Goal: Information Seeking & Learning: Learn about a topic

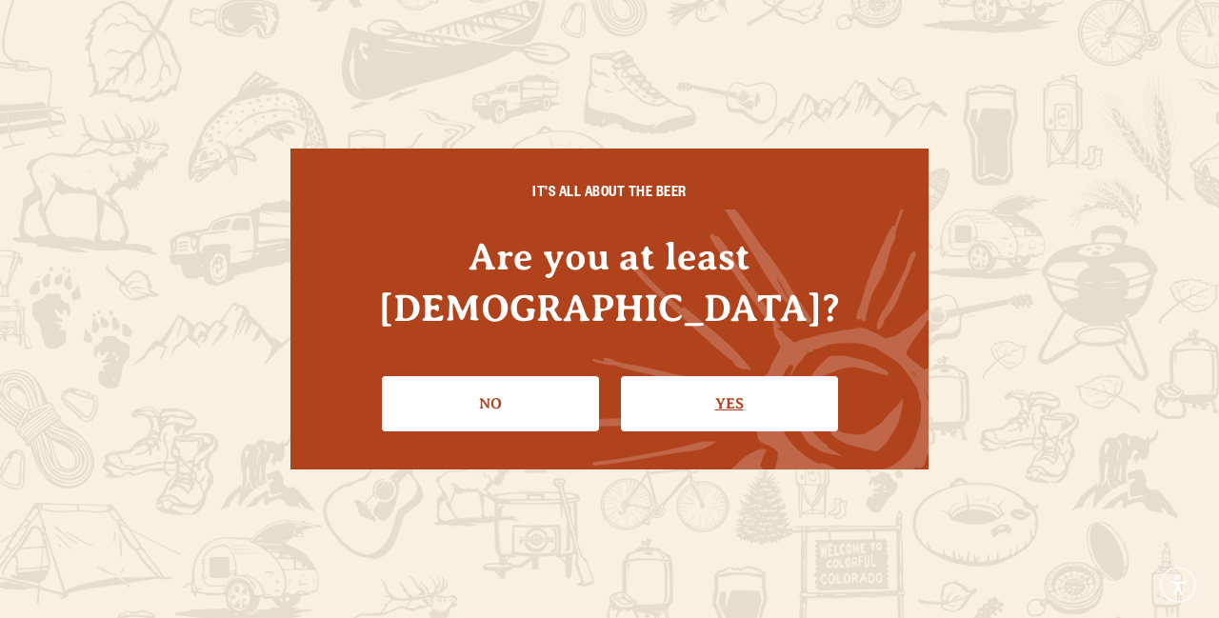
click at [773, 380] on link "Yes" at bounding box center [729, 403] width 217 height 55
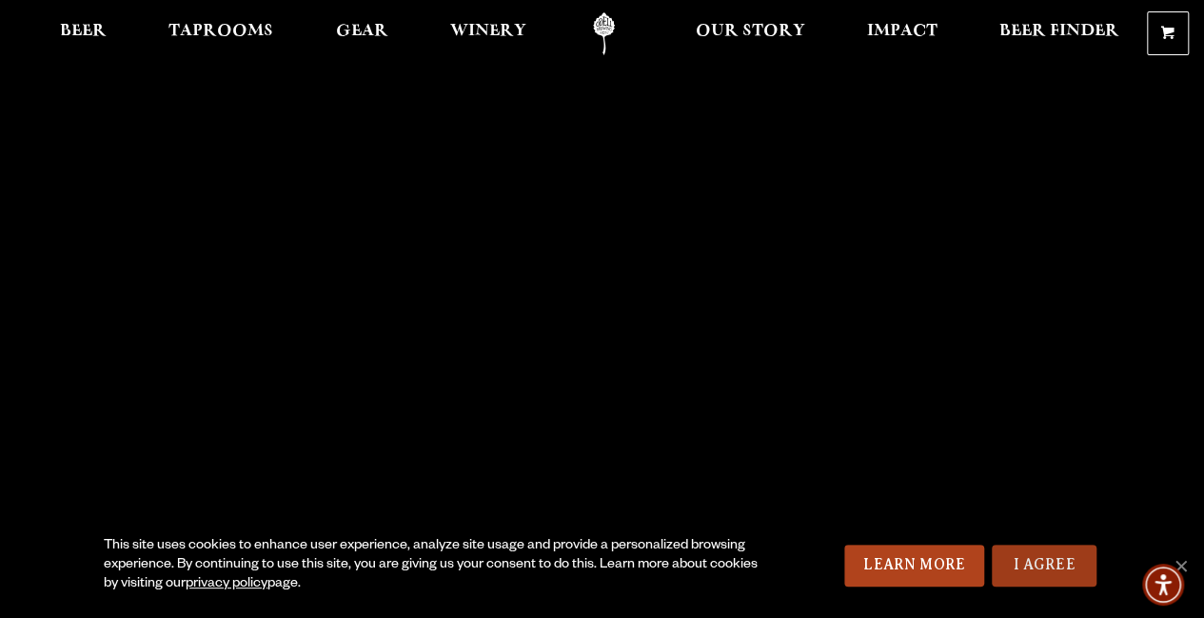
click at [1058, 561] on link "I Agree" at bounding box center [1044, 566] width 105 height 42
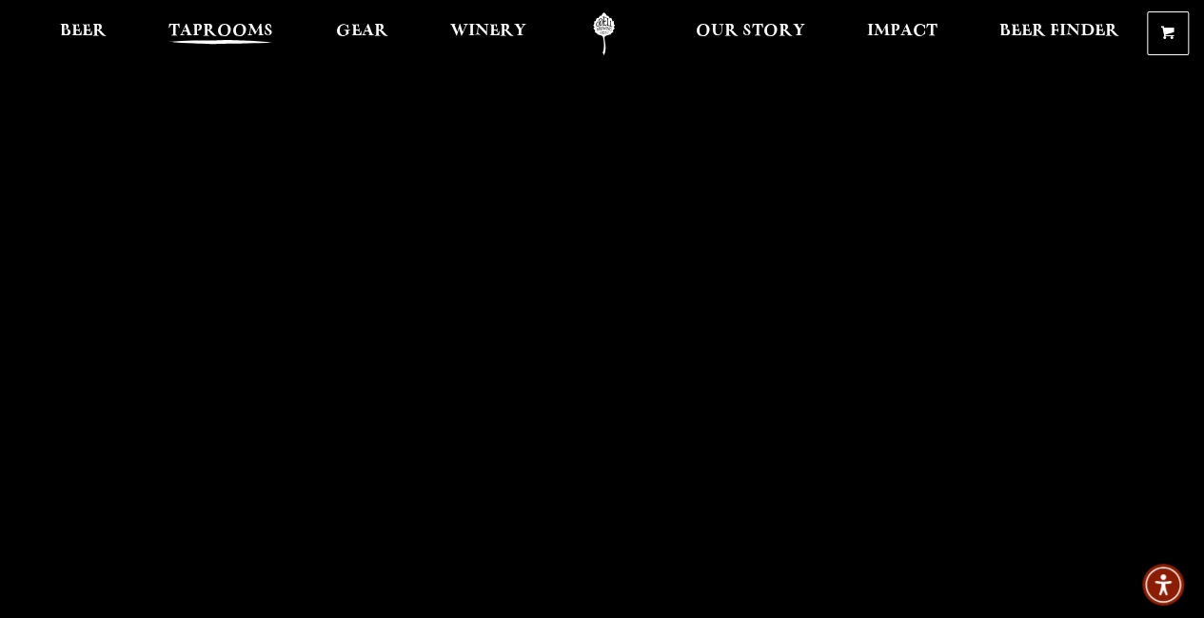
click at [227, 32] on span "Taprooms" at bounding box center [221, 31] width 105 height 15
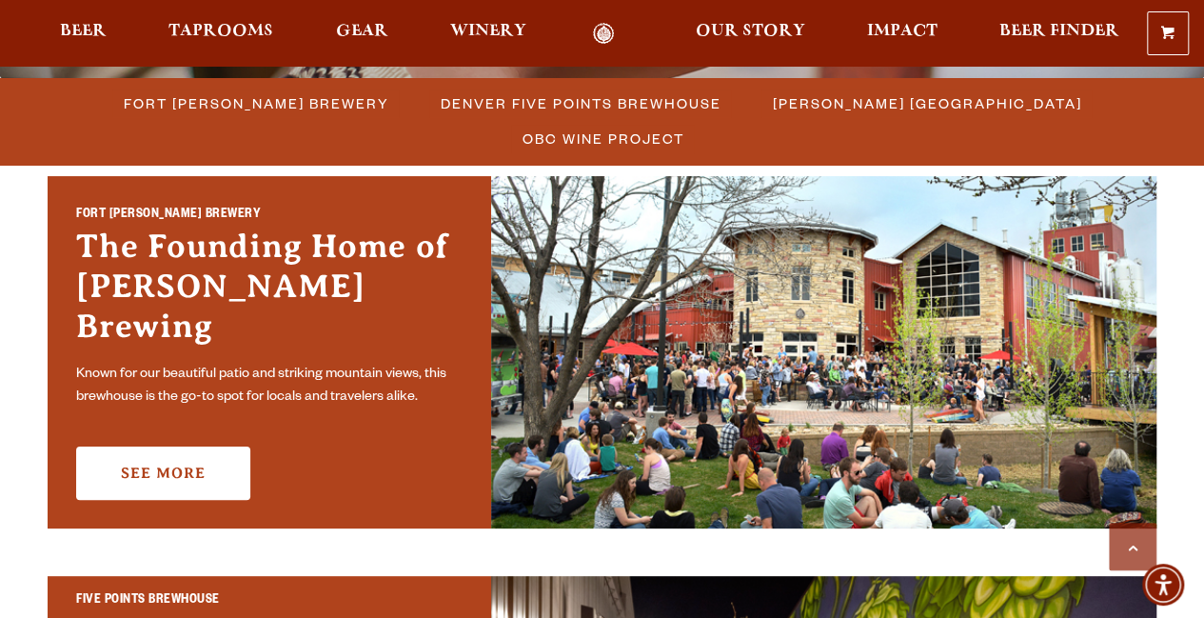
scroll to position [541, 0]
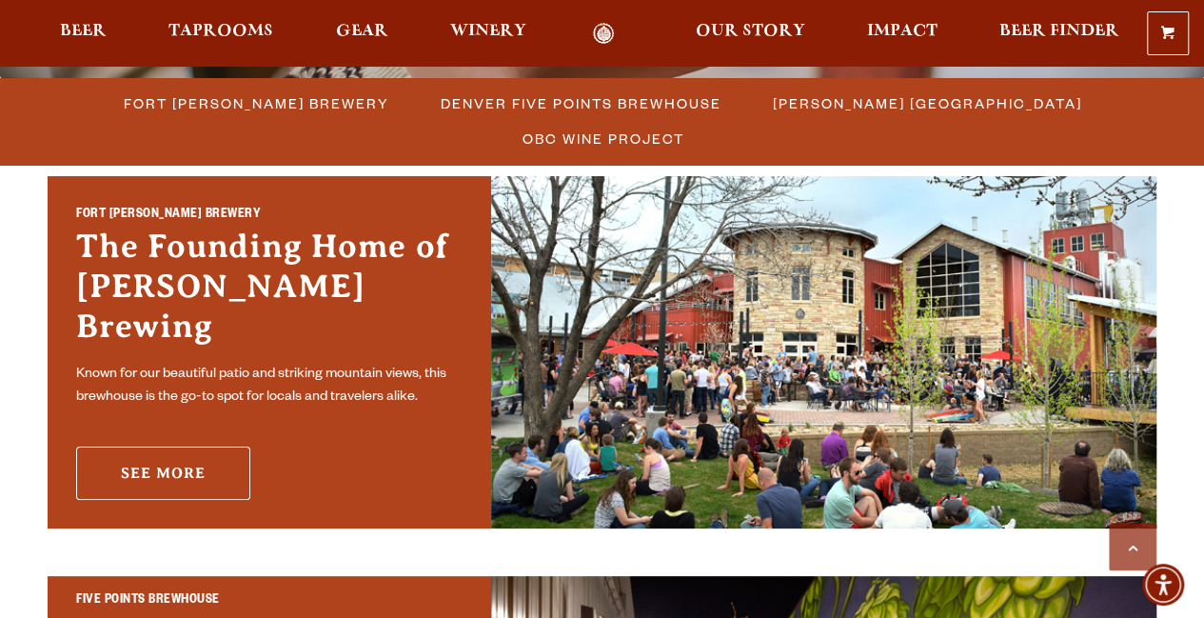
click at [192, 447] on link "See More" at bounding box center [163, 473] width 174 height 53
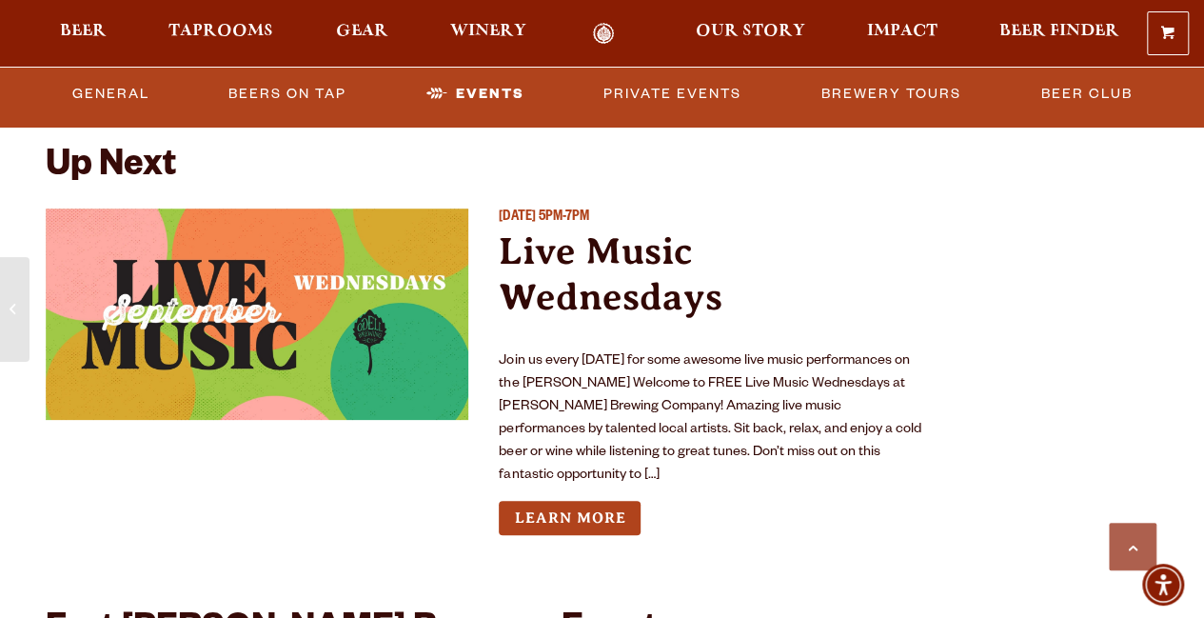
scroll to position [6884, 0]
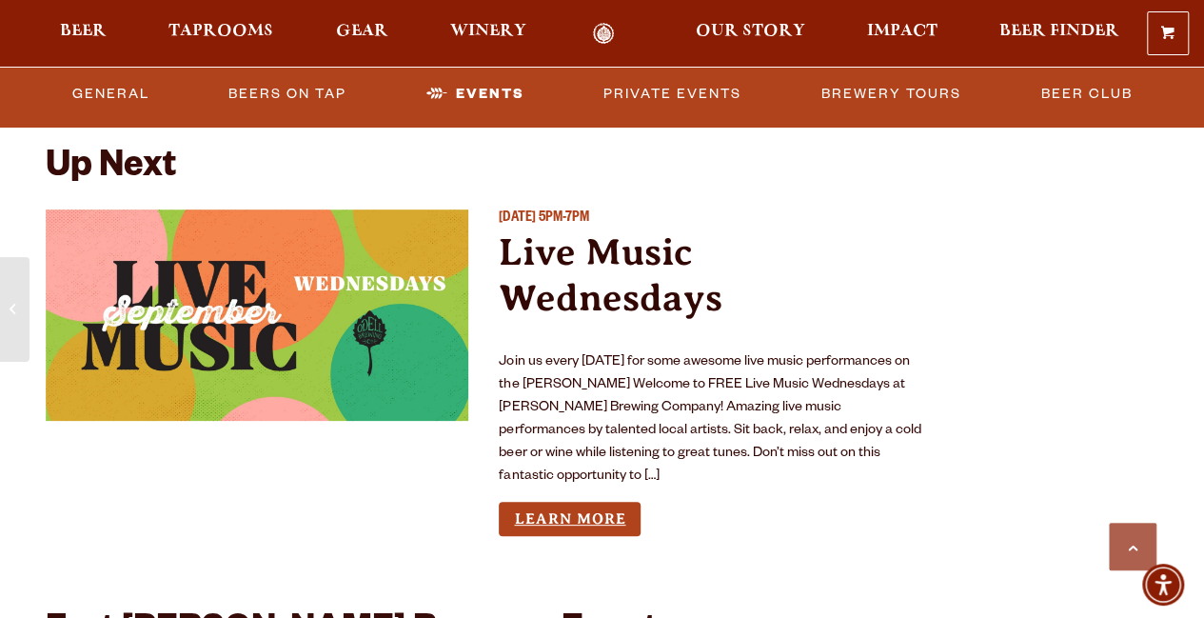
click at [623, 524] on link "Learn More" at bounding box center [570, 519] width 142 height 35
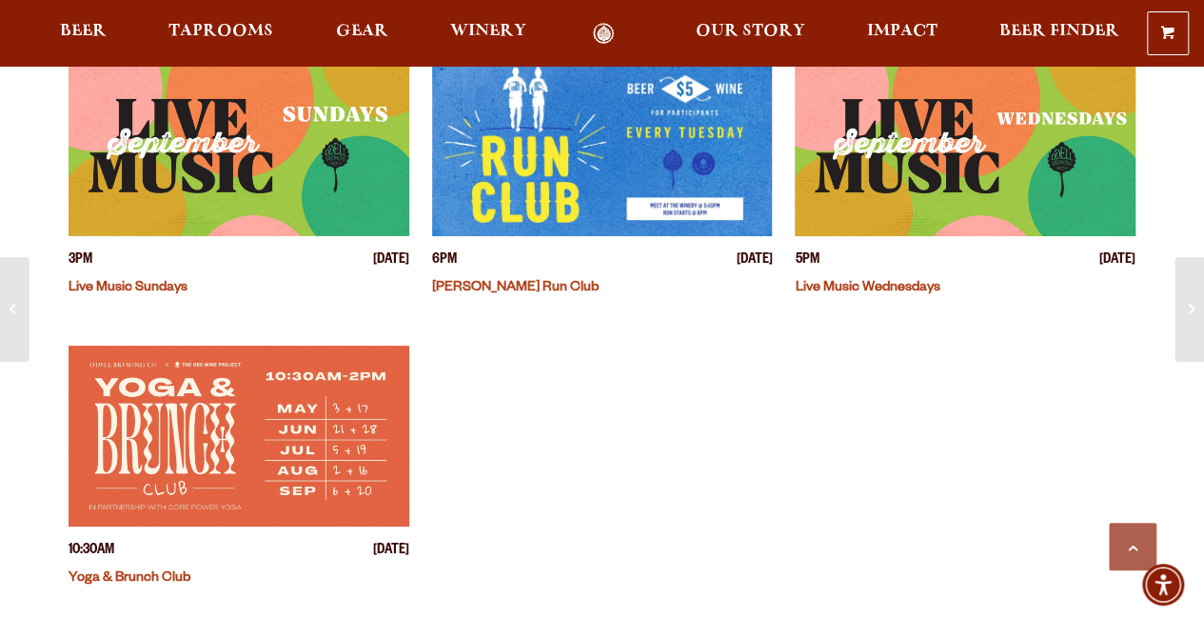
scroll to position [636, 0]
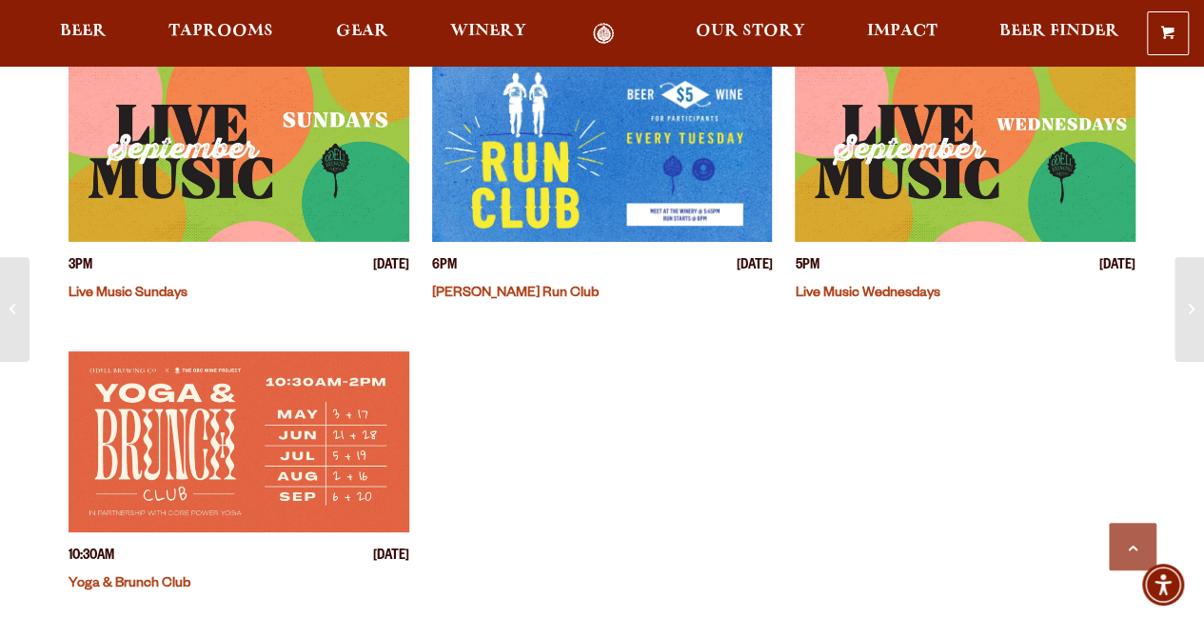
click at [678, 169] on img "View event details" at bounding box center [602, 151] width 341 height 181
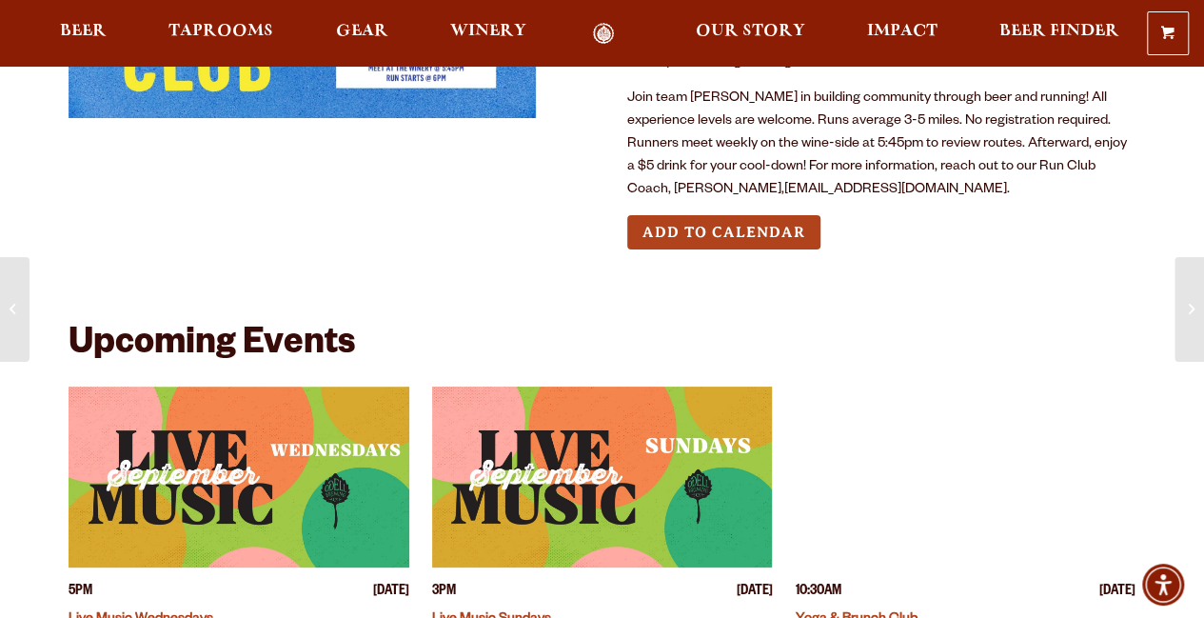
scroll to position [267, 0]
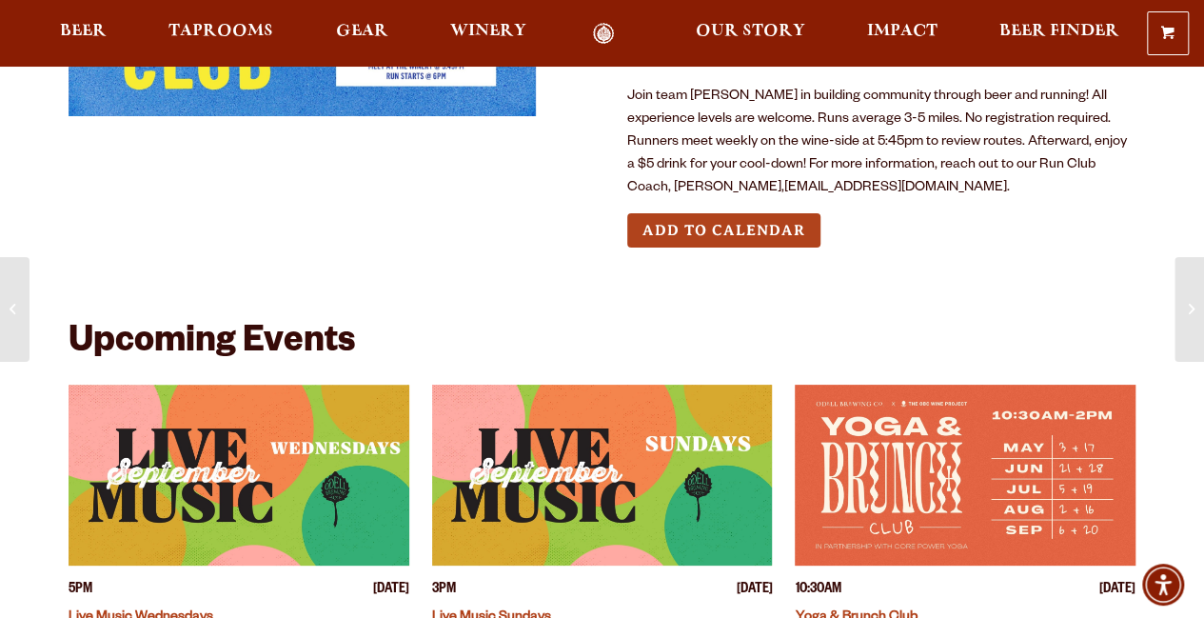
click at [965, 420] on img "View event details" at bounding box center [965, 475] width 341 height 181
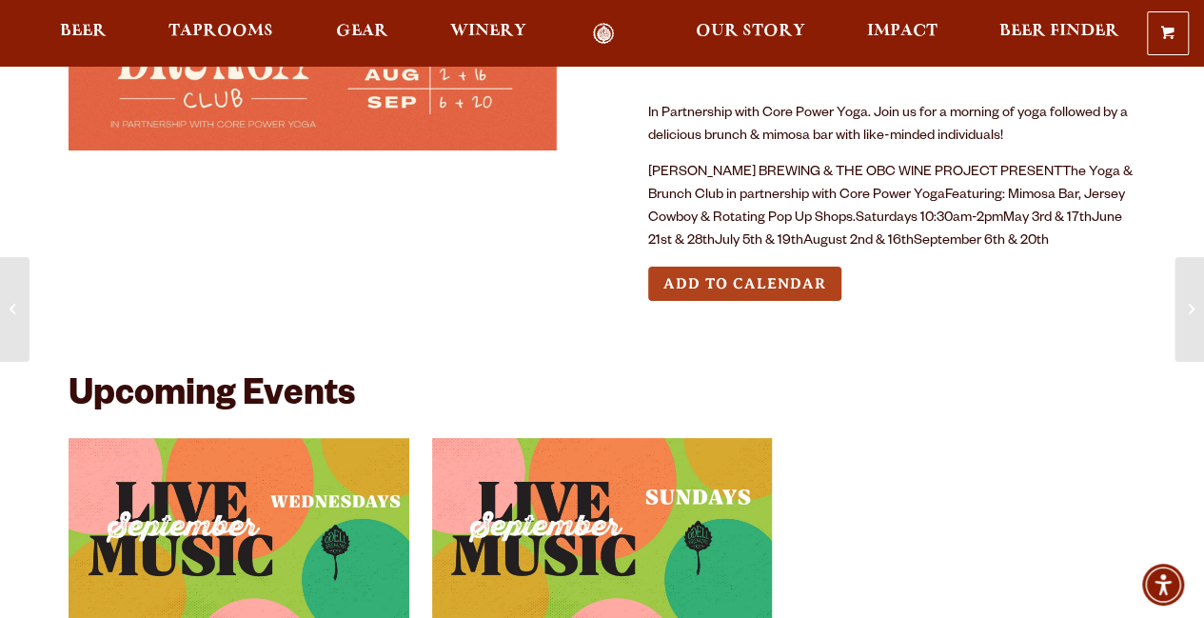
scroll to position [274, 0]
